Goal: Check status: Check status

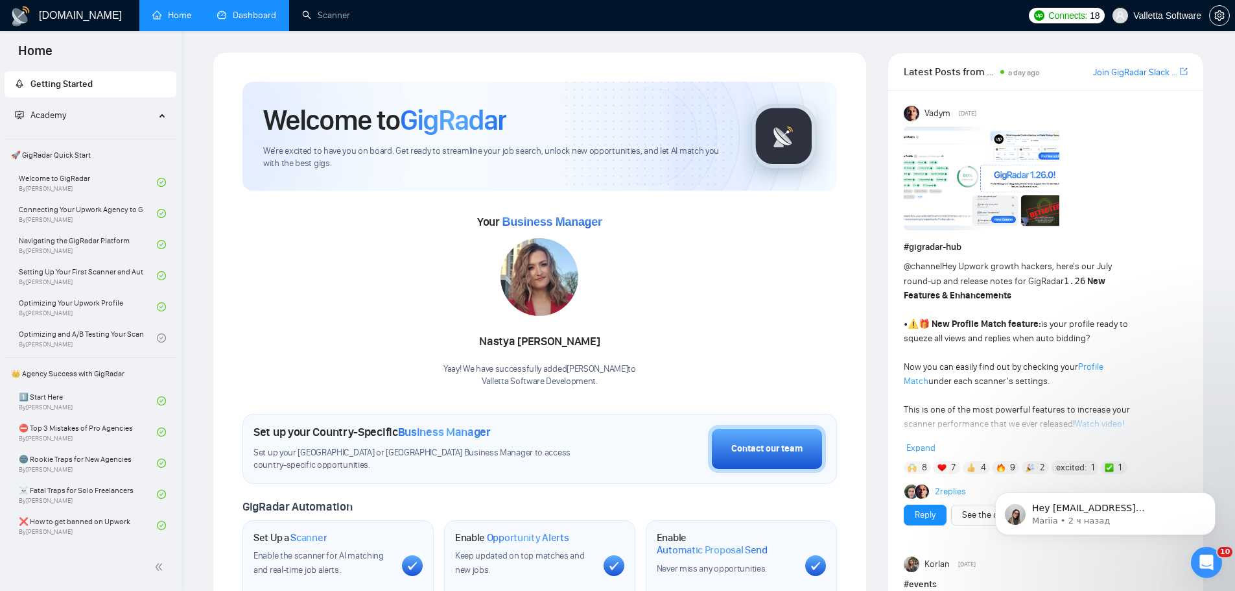
click at [263, 19] on link "Dashboard" at bounding box center [246, 15] width 59 height 11
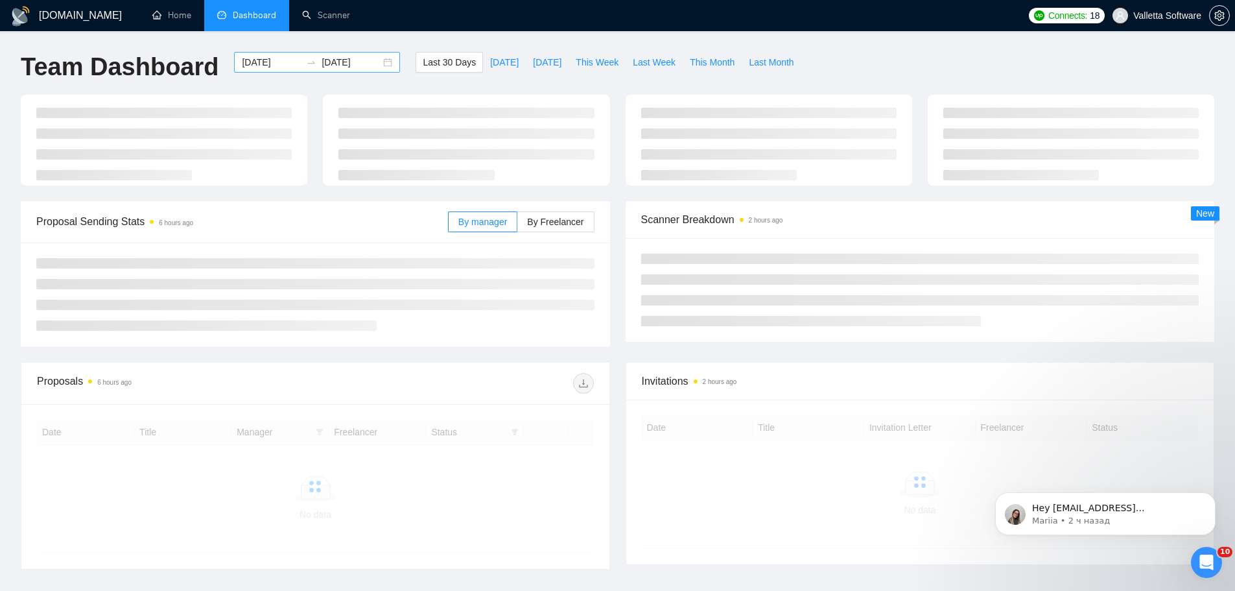
click at [261, 60] on input "[DATE]" at bounding box center [271, 62] width 59 height 14
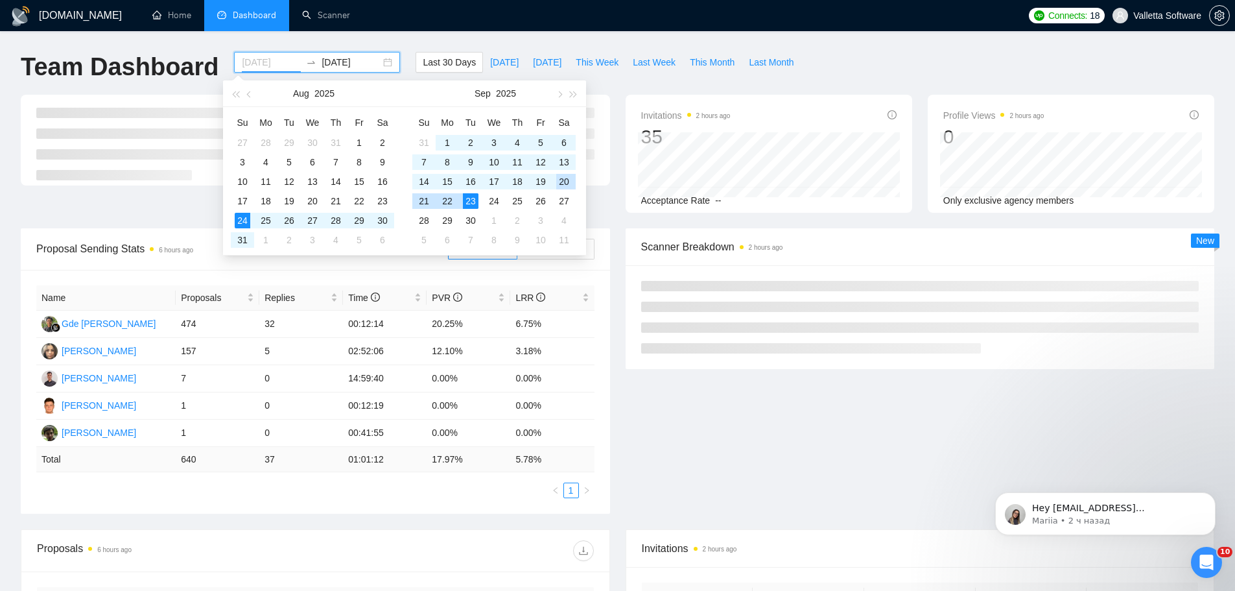
type input "[DATE]"
click at [558, 180] on div "20" at bounding box center [564, 182] width 16 height 16
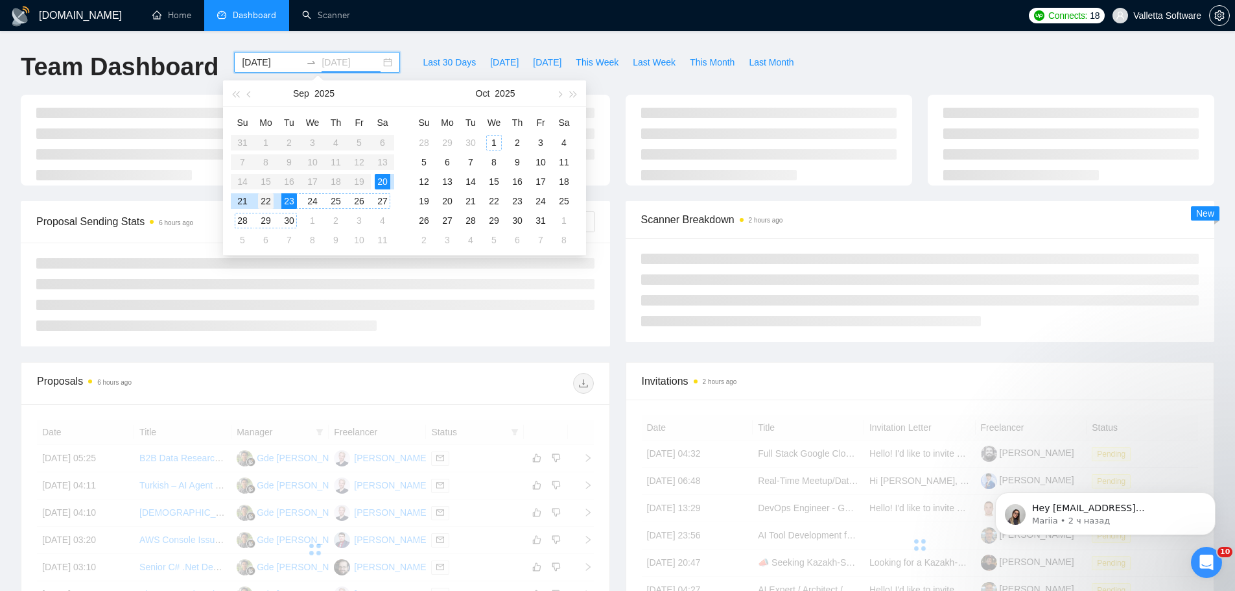
type input "[DATE]"
click at [270, 198] on div "22" at bounding box center [266, 201] width 16 height 16
